Goal: Answer question/provide support: Share knowledge or assist other users

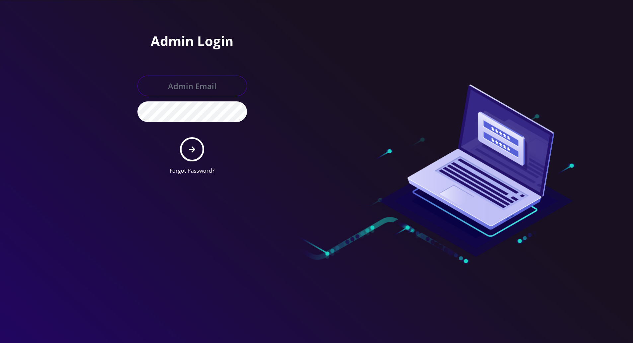
type input "tracy@teltik.com"
click at [194, 150] on icon "submit" at bounding box center [192, 149] width 6 height 6
type input "[PERSON_NAME][EMAIL_ADDRESS][DOMAIN_NAME]"
click at [189, 148] on icon "submit" at bounding box center [192, 149] width 6 height 7
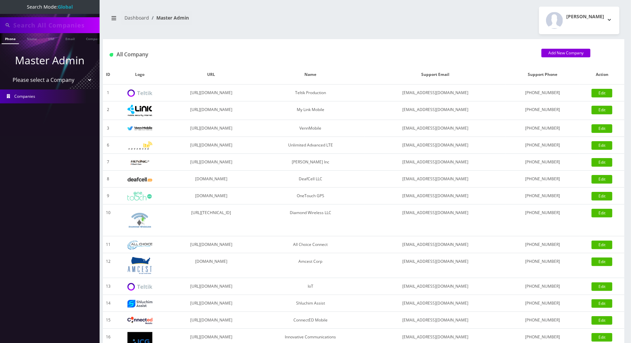
scroll to position [0, 3]
click at [58, 26] on input "text" at bounding box center [55, 25] width 85 height 13
paste input "voucherproblem@gmail.com"
type input "voucherproblem@gmail.com"
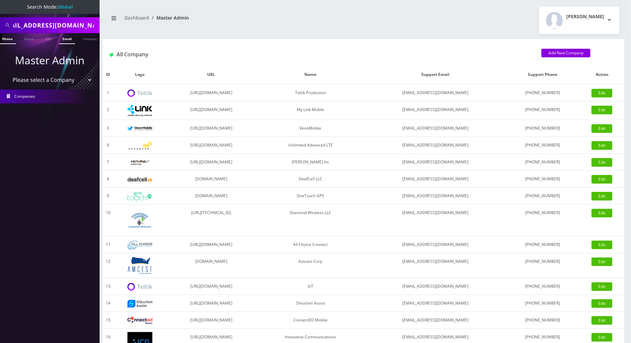
scroll to position [0, 0]
click at [64, 40] on link "Email" at bounding box center [67, 38] width 16 height 11
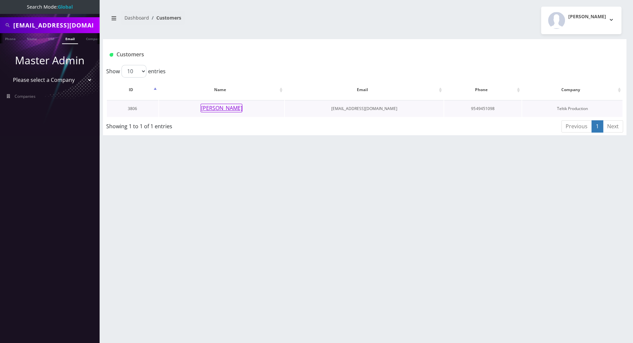
drag, startPoint x: 218, startPoint y: 109, endPoint x: 214, endPoint y: 111, distance: 4.5
click at [216, 108] on button "Albert Patterson" at bounding box center [221, 108] width 42 height 9
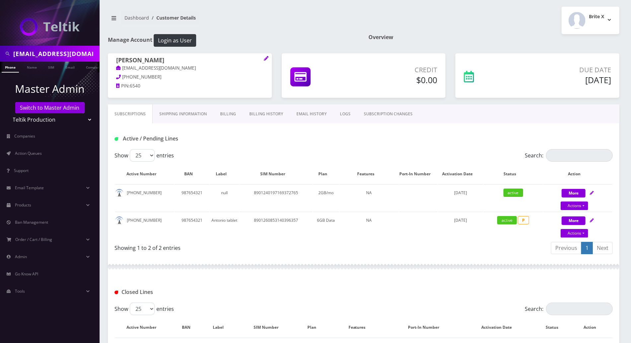
click at [230, 112] on link "Billing" at bounding box center [227, 114] width 29 height 19
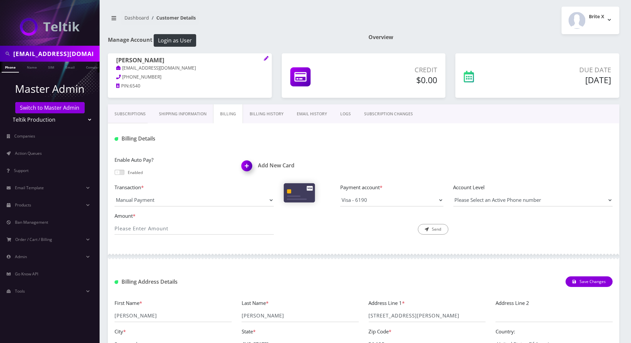
click at [267, 115] on link "Billing History" at bounding box center [266, 114] width 47 height 19
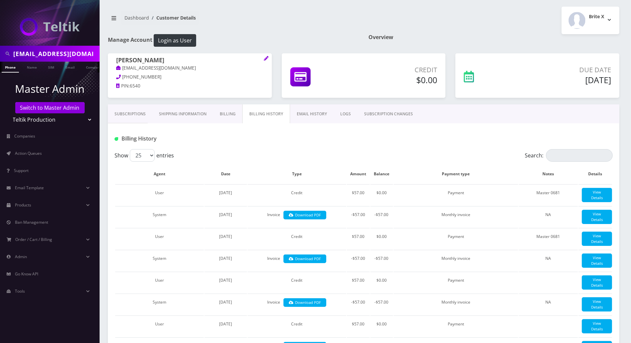
click at [131, 112] on link "Subscriptions" at bounding box center [130, 114] width 44 height 19
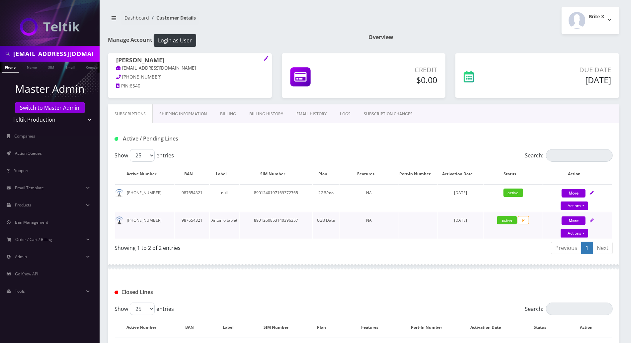
click at [592, 220] on icon at bounding box center [592, 221] width 4 height 4
select select "3-in-1 SIM Kit"
select select "50"
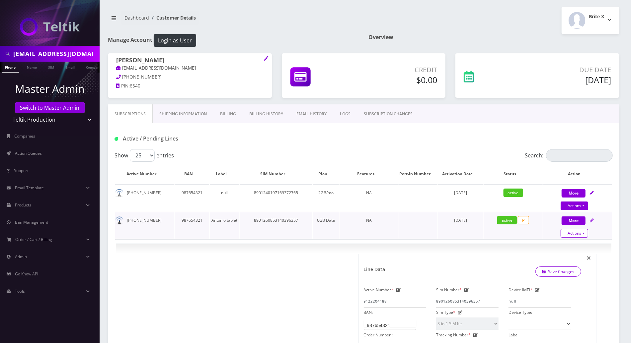
click at [582, 232] on link "Actions" at bounding box center [575, 233] width 28 height 9
select select "3-in-1 SIM Kit"
select select "50"
click at [592, 219] on icon at bounding box center [592, 221] width 4 height 4
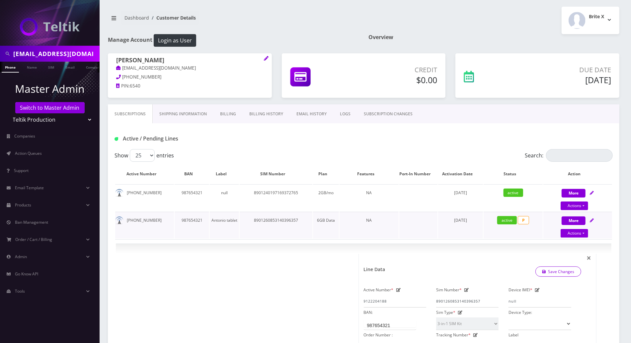
select select "3-in-1 SIM Kit"
select select "50"
click at [593, 220] on icon at bounding box center [592, 221] width 4 height 4
select select "3-in-1 SIM Kit"
select select "50"
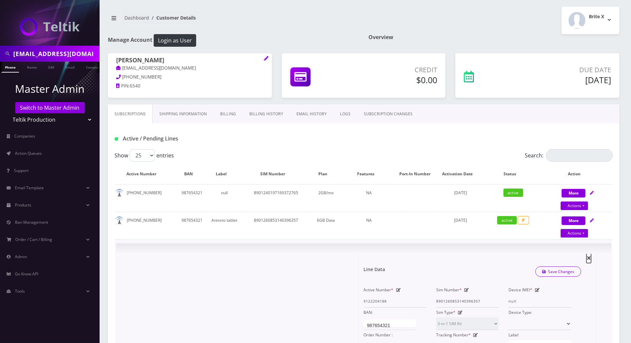
click at [588, 258] on span "×" at bounding box center [588, 258] width 5 height 11
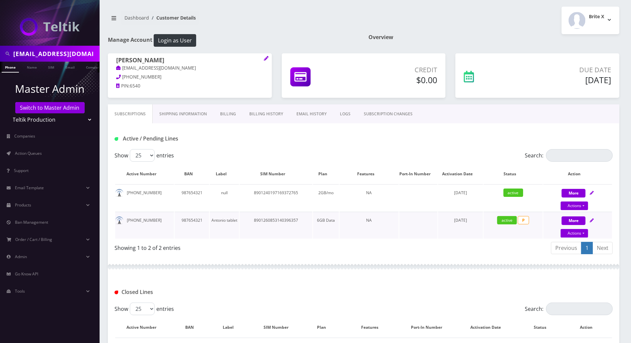
click at [591, 221] on icon at bounding box center [592, 221] width 4 height 4
select select "3-in-1 SIM Kit"
select select "50"
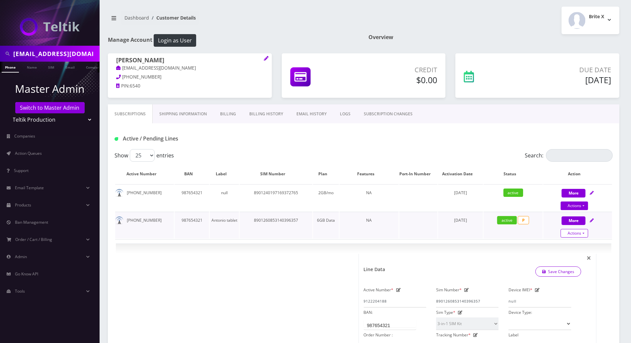
click at [584, 235] on link "Actions" at bounding box center [575, 233] width 28 height 9
drag, startPoint x: 153, startPoint y: 219, endPoint x: 124, endPoint y: 219, distance: 28.2
click at [124, 219] on td "[PHONE_NUMBER]" at bounding box center [144, 225] width 59 height 27
copy td "[PHONE_NUMBER]"
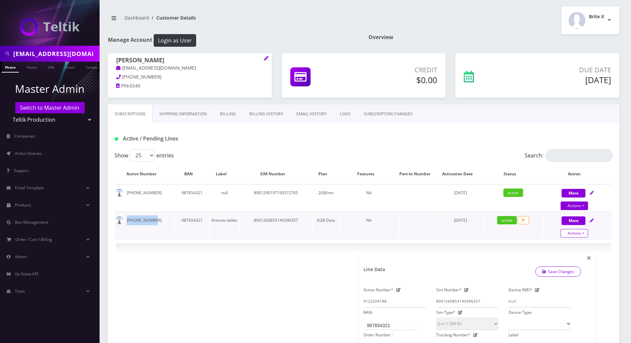
click at [581, 232] on link "Actions" at bounding box center [575, 233] width 28 height 9
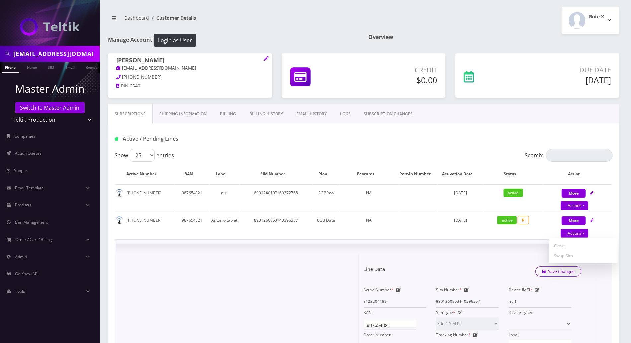
click at [588, 258] on span "×" at bounding box center [588, 258] width 5 height 11
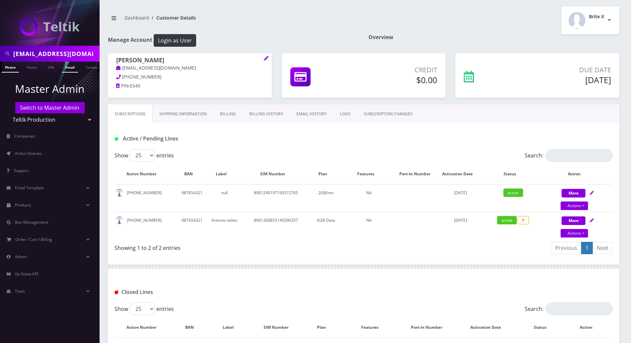
click at [70, 69] on link "Email" at bounding box center [70, 67] width 16 height 11
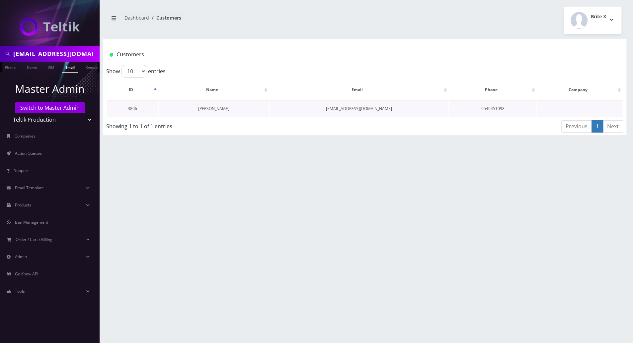
click at [219, 110] on link "Albert Patterson" at bounding box center [213, 109] width 31 height 6
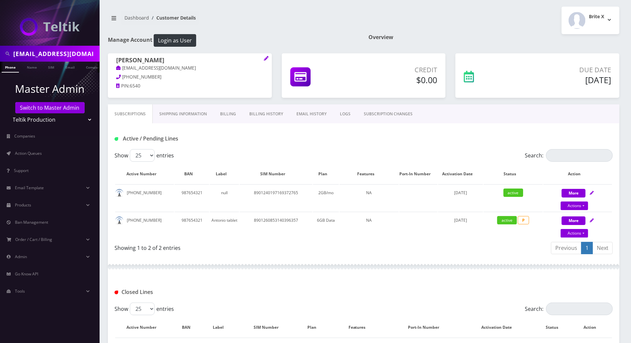
click at [342, 256] on div "Showing 1 to 2 of 2 entries" at bounding box center [238, 250] width 249 height 16
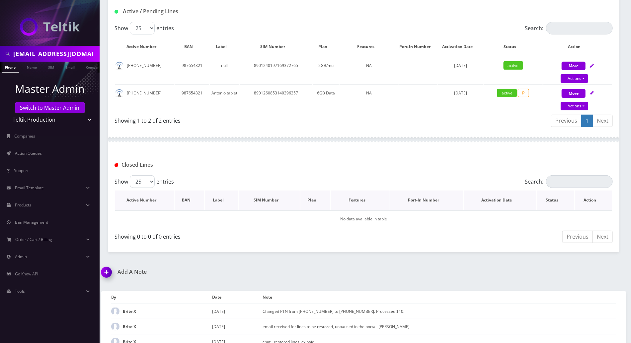
scroll to position [133, 0]
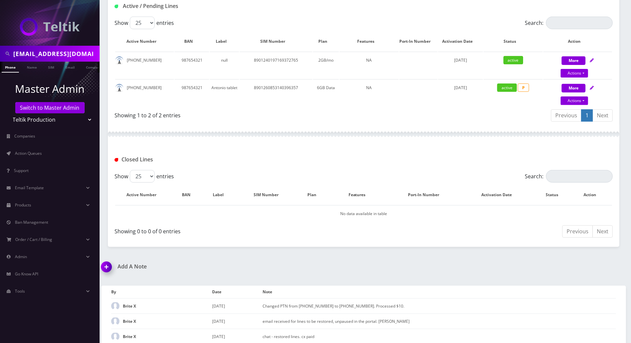
click at [107, 264] on img at bounding box center [108, 270] width 20 height 20
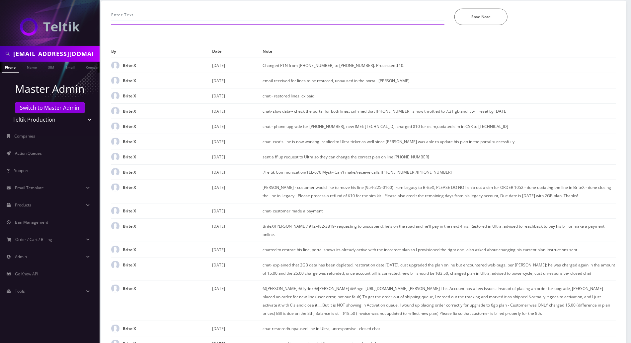
click at [246, 11] on input "text" at bounding box center [277, 15] width 333 height 13
type input "chatted to unpause line/restore his service"
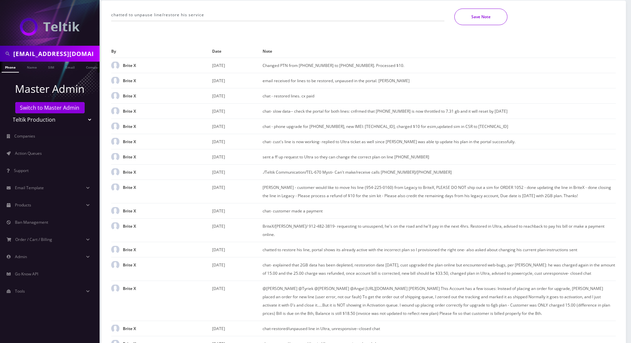
click at [475, 17] on button "Save Note" at bounding box center [480, 17] width 53 height 17
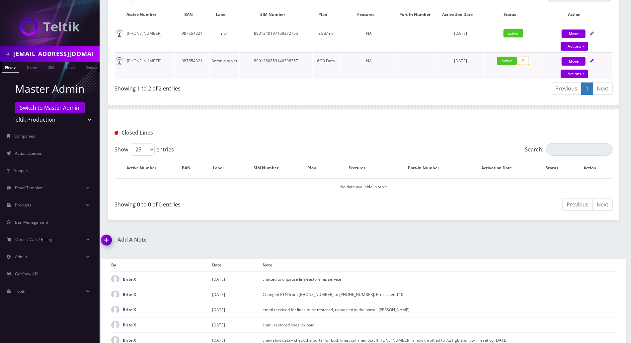
scroll to position [108, 0]
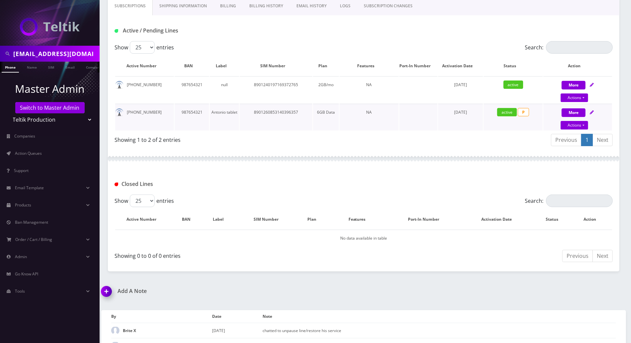
click at [592, 112] on icon at bounding box center [592, 113] width 4 height 4
select select "3-in-1 SIM Kit"
select select "50"
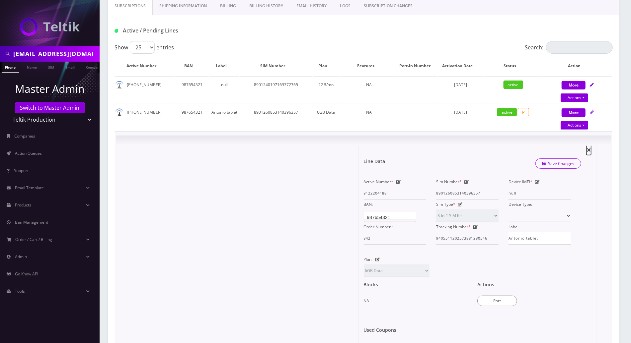
click at [588, 150] on span "×" at bounding box center [588, 149] width 5 height 11
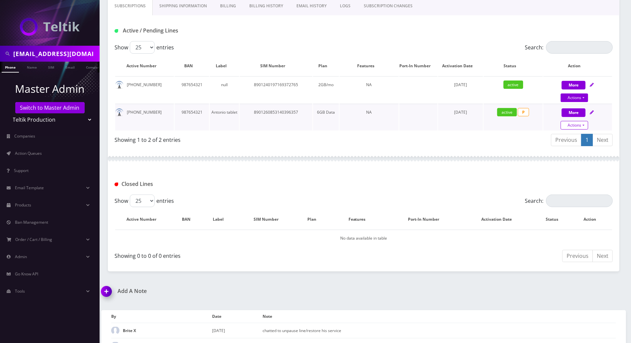
click at [582, 124] on link "Actions" at bounding box center [575, 125] width 28 height 9
select select "3-in-1 SIM Kit"
select select "50"
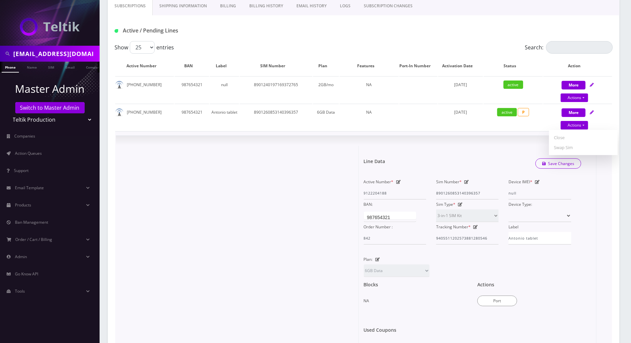
click at [469, 142] on div "× Line Data Save Changes Active Number * 9122204188 Sim Number * 89012608531403…" at bounding box center [363, 258] width 495 height 245
click at [470, 140] on div "× Line Data Save Changes Active Number * 9122204188 Sim Number * 89012608531403…" at bounding box center [363, 258] width 495 height 245
click at [587, 147] on span "×" at bounding box center [588, 149] width 5 height 11
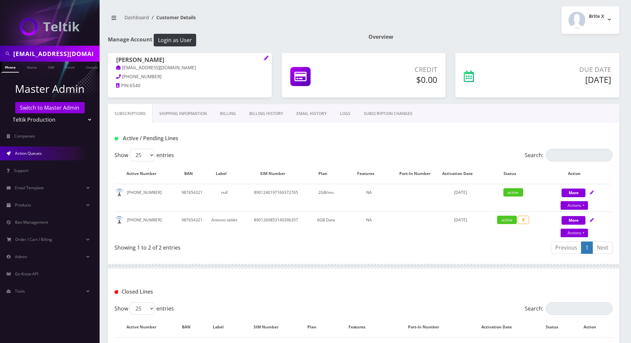
scroll to position [0, 0]
click at [28, 153] on span "Action Queues" at bounding box center [28, 154] width 27 height 6
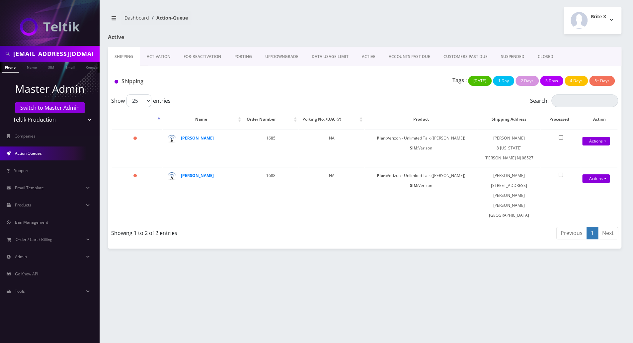
click at [212, 57] on link "FOR-REActivation" at bounding box center [202, 56] width 51 height 19
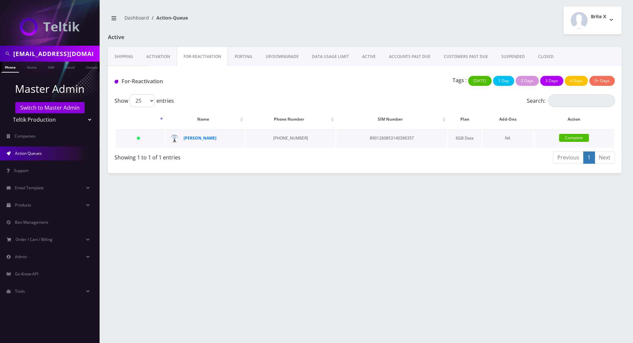
click at [572, 136] on link "Complete" at bounding box center [574, 138] width 30 height 8
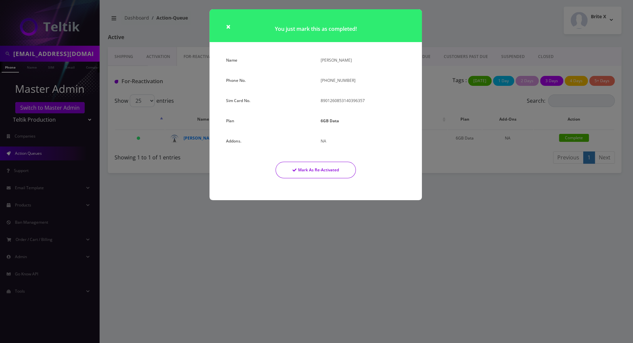
click at [319, 166] on button "Mark As Re-Activated" at bounding box center [315, 170] width 80 height 17
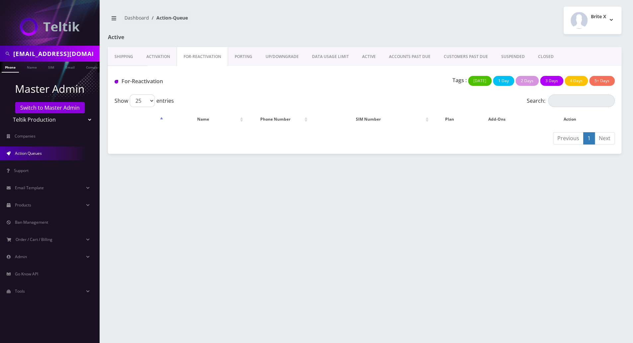
click at [124, 52] on link "Shipping" at bounding box center [124, 56] width 32 height 19
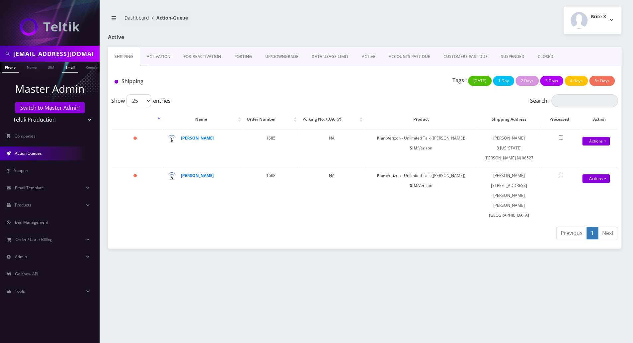
click at [71, 67] on link "Email" at bounding box center [70, 67] width 16 height 11
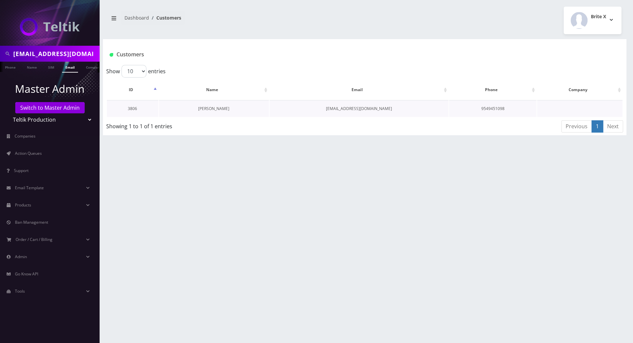
click at [216, 108] on link "[PERSON_NAME]" at bounding box center [213, 109] width 31 height 6
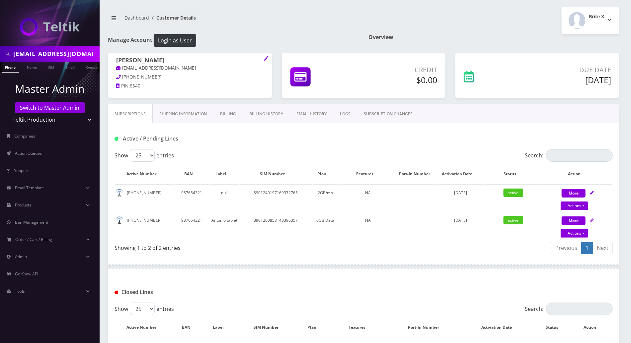
click at [332, 135] on div "Active / Pending Lines" at bounding box center [364, 138] width 508 height 11
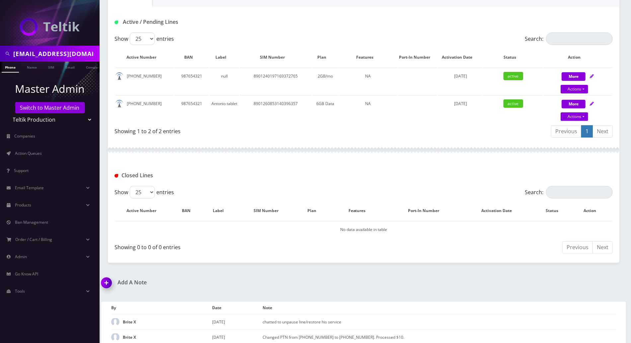
scroll to position [177, 0]
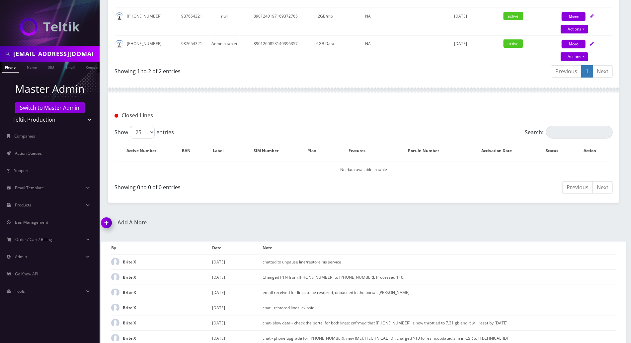
click at [603, 218] on div "[EMAIL_ADDRESS][DOMAIN_NAME] Phone Name SIM Email Company Customer Dashboard Cu…" at bounding box center [363, 208] width 535 height 770
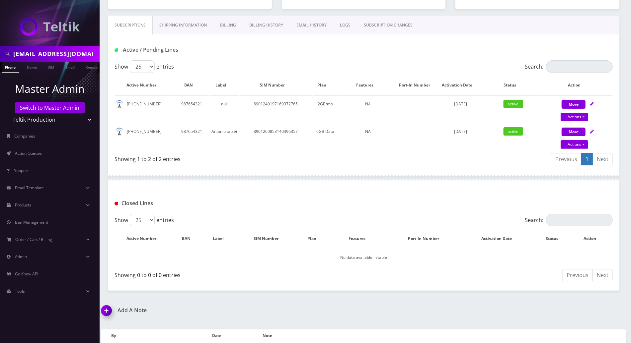
scroll to position [88, 0]
click at [318, 166] on div "Showing 1 to 2 of 2 entries" at bounding box center [238, 161] width 249 height 16
drag, startPoint x: 67, startPoint y: 68, endPoint x: 63, endPoint y: 68, distance: 3.7
click at [66, 68] on link "Email" at bounding box center [70, 67] width 16 height 11
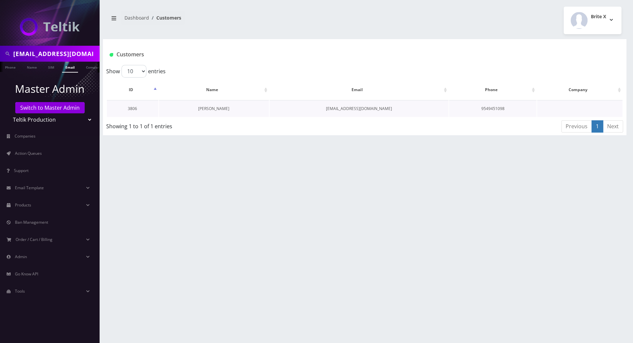
click at [213, 109] on link "[PERSON_NAME]" at bounding box center [213, 109] width 31 height 6
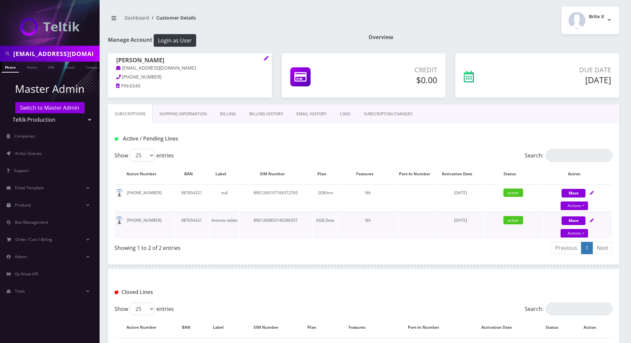
scroll to position [44, 0]
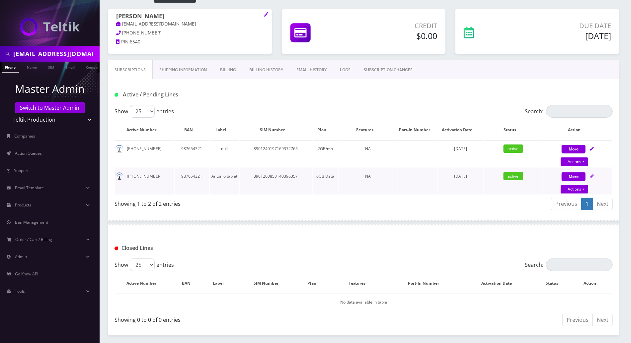
click at [289, 174] on td "8901260853140396357" at bounding box center [276, 181] width 72 height 27
copy td "8901260853140396357"
